Goal: Task Accomplishment & Management: Manage account settings

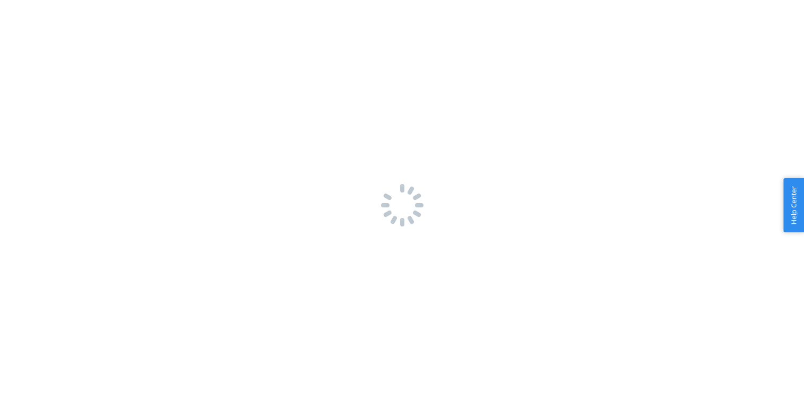
click at [132, 72] on div at bounding box center [402, 205] width 804 height 410
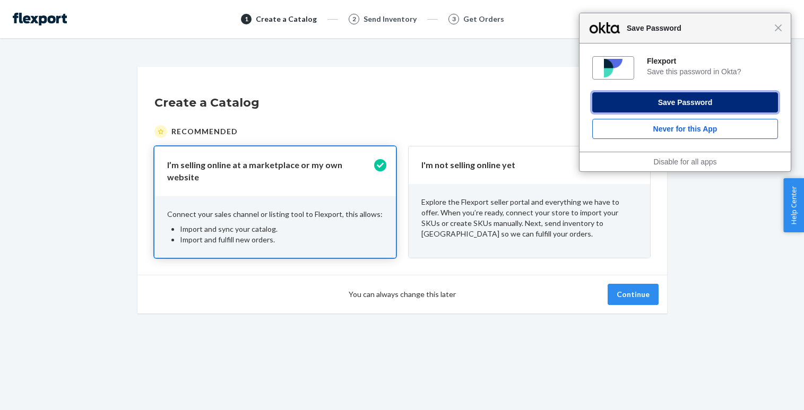
click at [720, 102] on button "Save Password" at bounding box center [685, 102] width 186 height 20
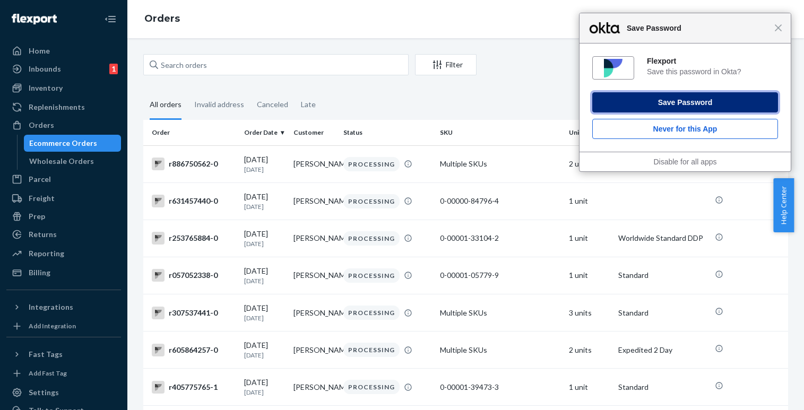
click at [677, 100] on button "Save Password" at bounding box center [685, 102] width 186 height 20
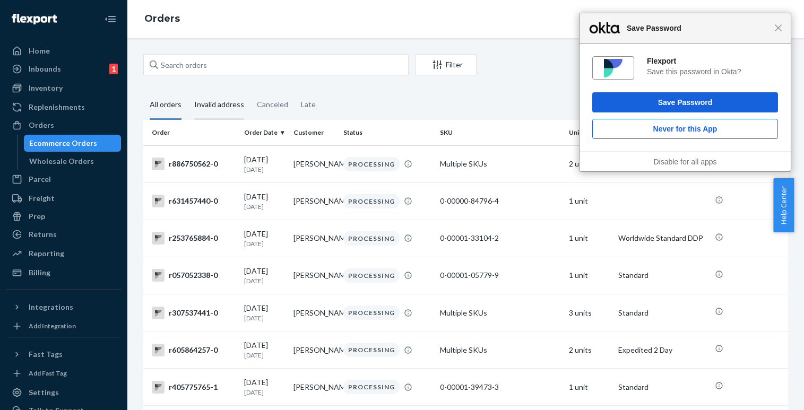
click at [221, 105] on div "Invalid address" at bounding box center [219, 105] width 50 height 29
click at [188, 91] on input "Invalid address" at bounding box center [188, 91] width 0 height 0
